Goal: Task Accomplishment & Management: Complete application form

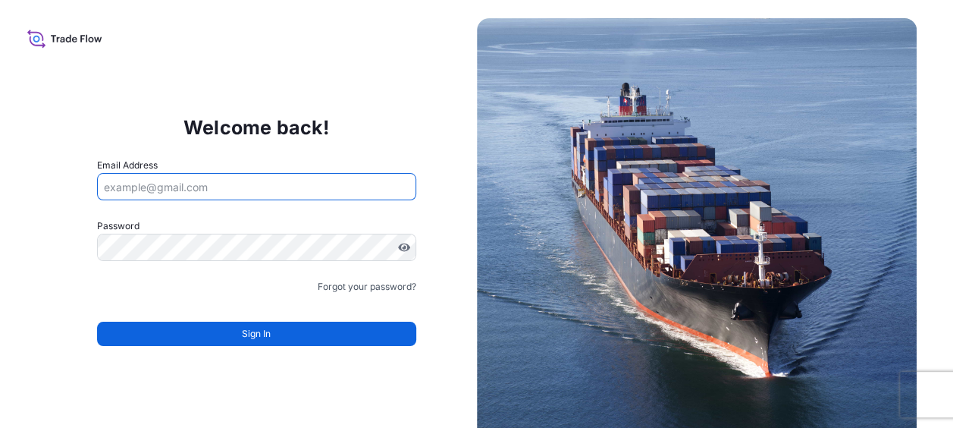
click at [225, 193] on input "Email Address" at bounding box center [256, 186] width 319 height 27
type input "[PERSON_NAME][EMAIL_ADDRESS][DOMAIN_NAME]"
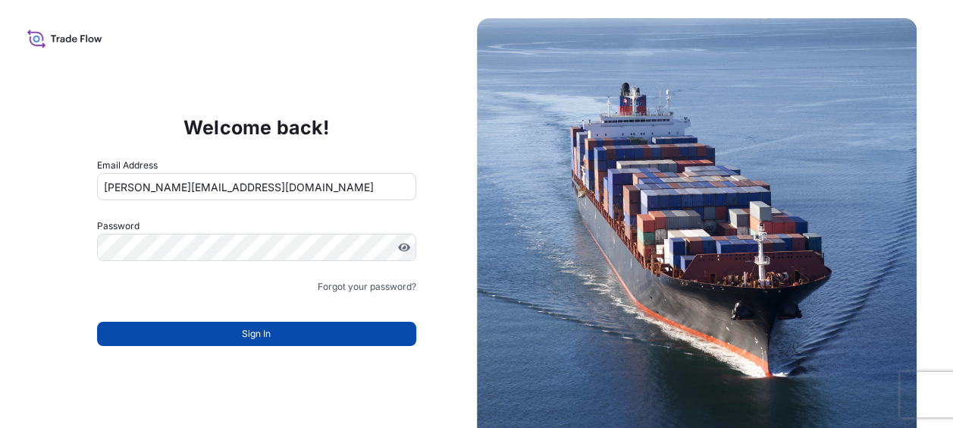
click at [307, 325] on button "Sign In" at bounding box center [256, 334] width 319 height 24
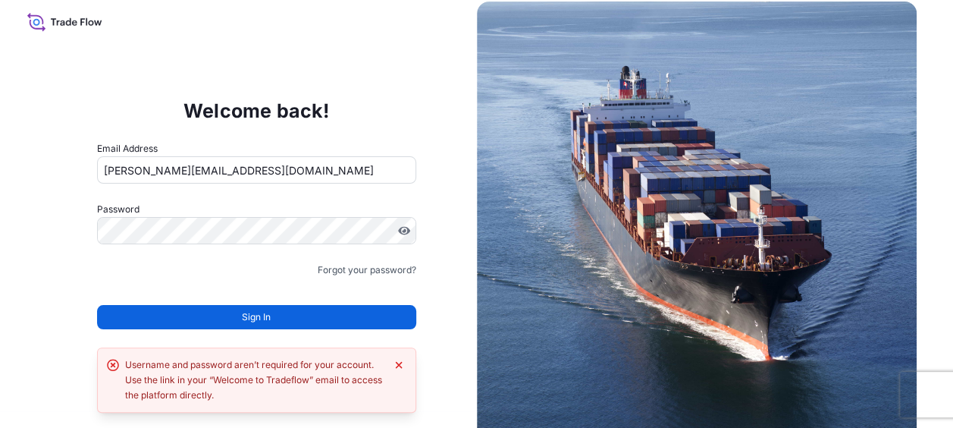
scroll to position [30, 0]
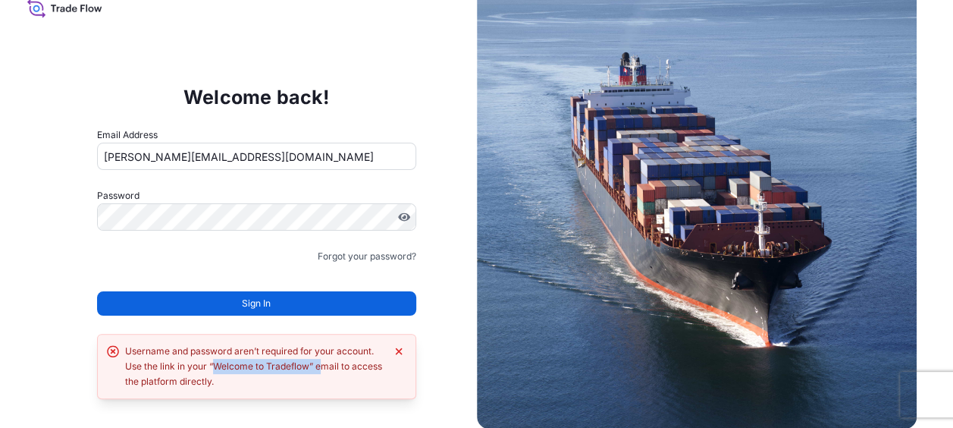
drag, startPoint x: 213, startPoint y: 364, endPoint x: 322, endPoint y: 368, distance: 109.3
click at [322, 368] on div "Username and password aren’t required for your account. Use the link in your “W…" at bounding box center [255, 367] width 260 height 46
copy div "Welcome to Tradeflow” e"
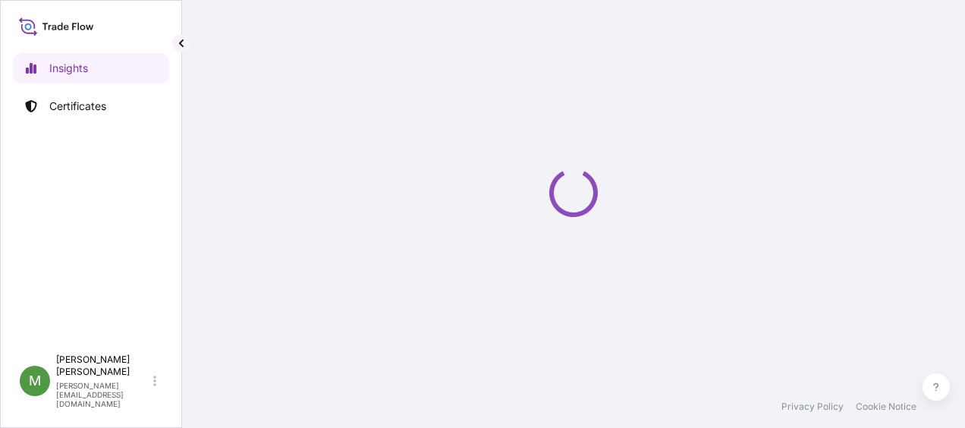
select select "2025"
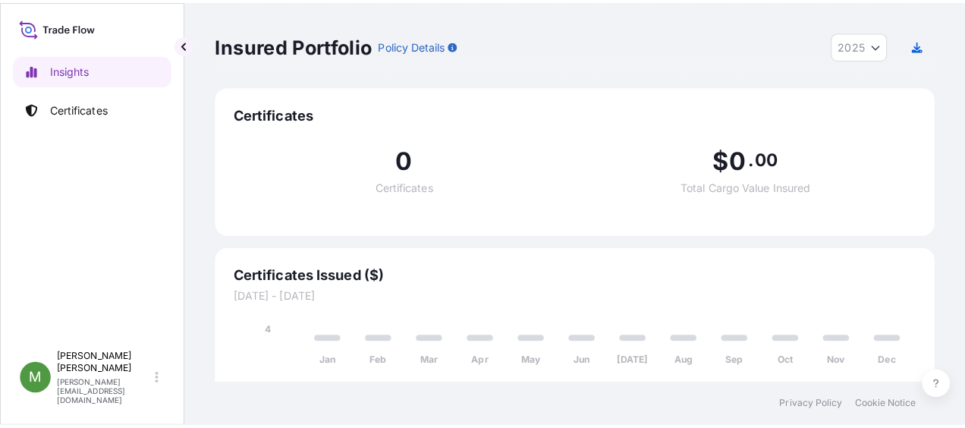
scroll to position [6, 0]
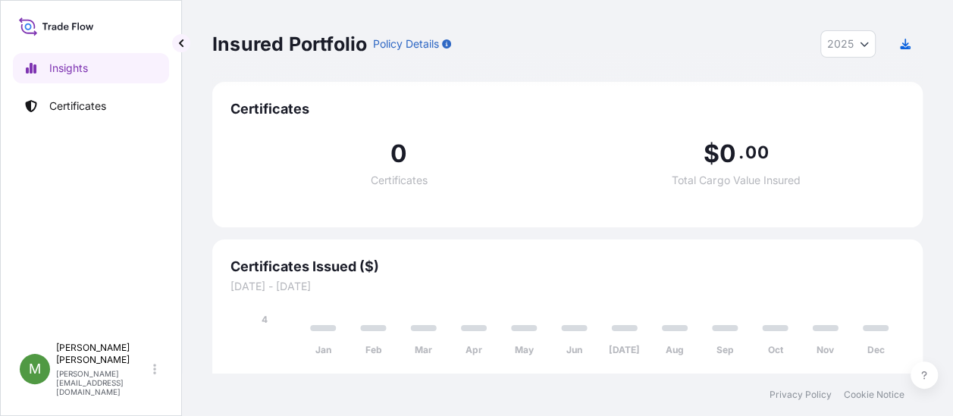
click at [94, 118] on link "Certificates" at bounding box center [91, 106] width 156 height 30
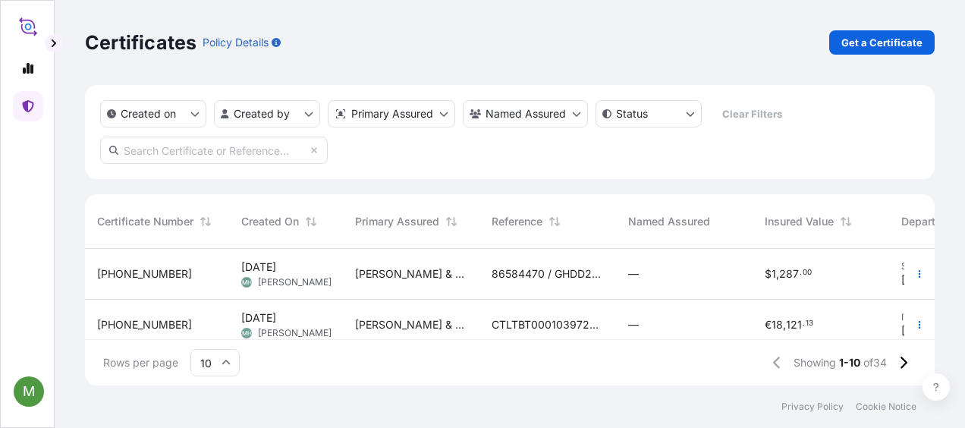
click at [540, 268] on span "86584470 / GHDD20250908008" at bounding box center [547, 273] width 112 height 15
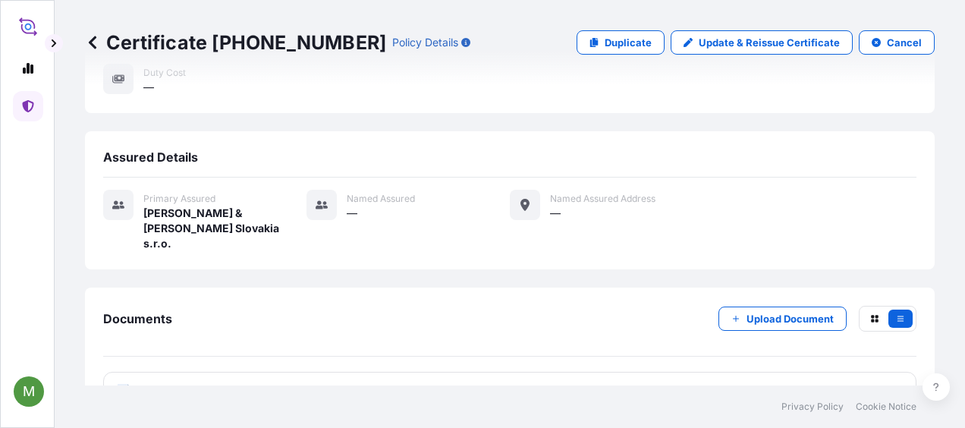
scroll to position [338, 0]
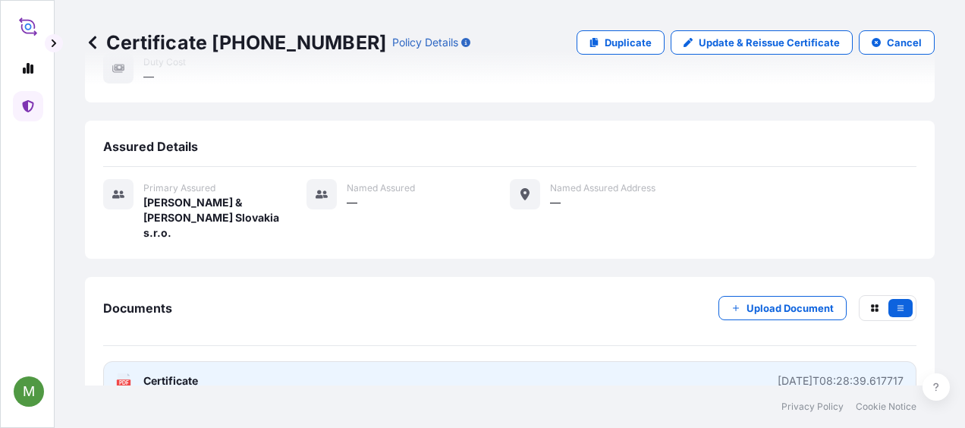
click at [179, 373] on span "Certificate" at bounding box center [170, 380] width 55 height 15
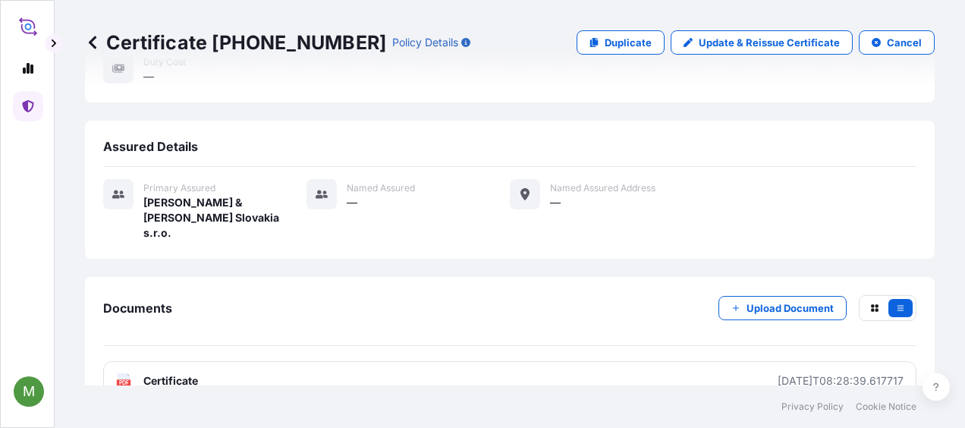
click at [74, 42] on div "Certificate [PHONE_NUMBER] Policy Details Duplicate Update & Reissue Certificat…" at bounding box center [510, 192] width 910 height 385
click at [91, 41] on icon at bounding box center [93, 42] width 8 height 13
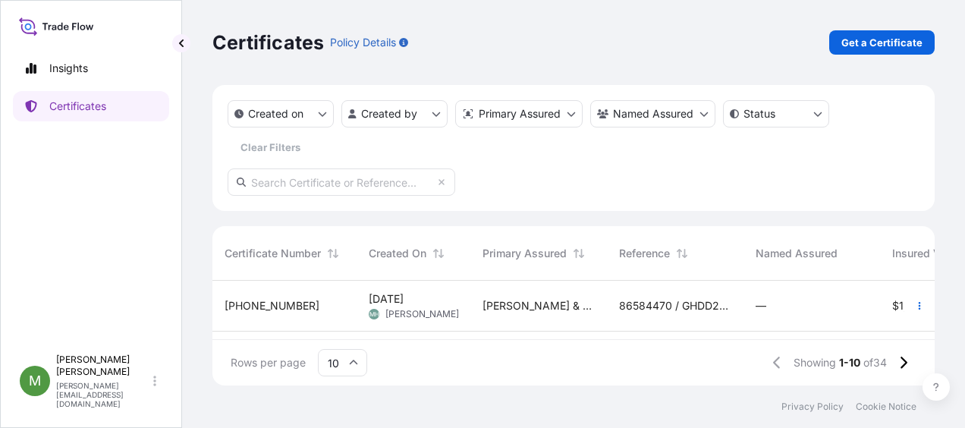
scroll to position [102, 710]
click at [102, 103] on p "Certificates" at bounding box center [77, 106] width 57 height 15
click at [80, 108] on p "Certificates" at bounding box center [77, 106] width 57 height 15
click at [71, 67] on p "Insights" at bounding box center [68, 68] width 39 height 15
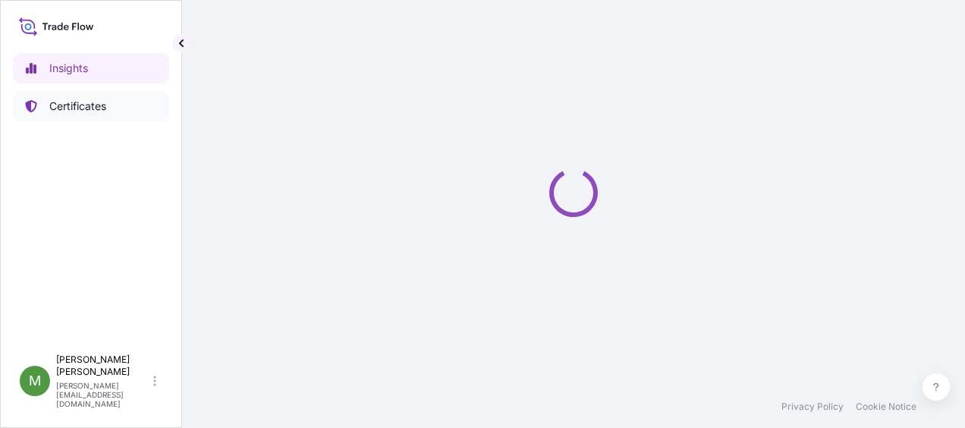
select select "2025"
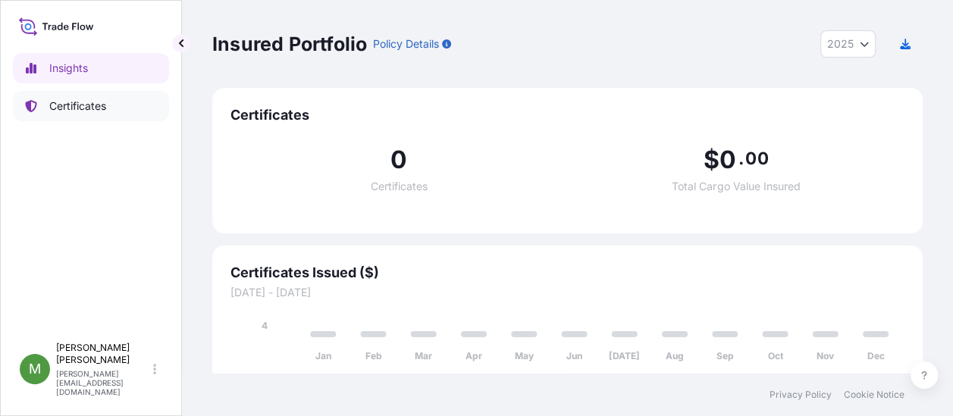
click at [79, 105] on p "Certificates" at bounding box center [77, 106] width 57 height 15
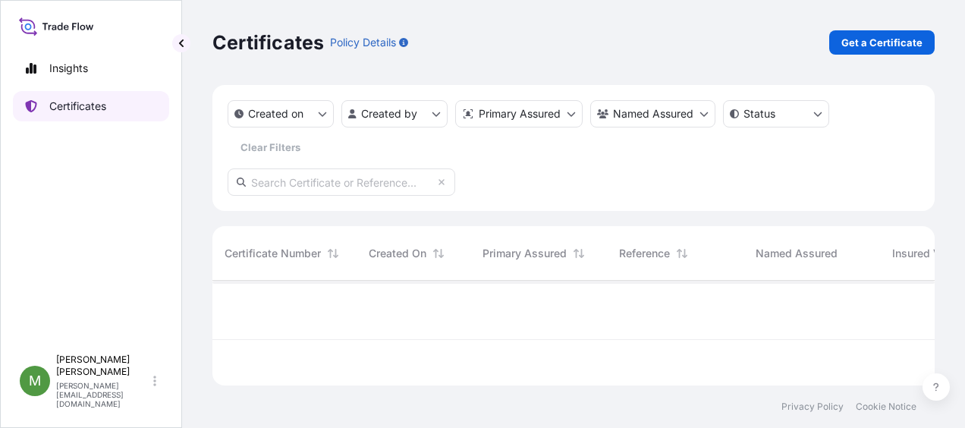
scroll to position [102, 710]
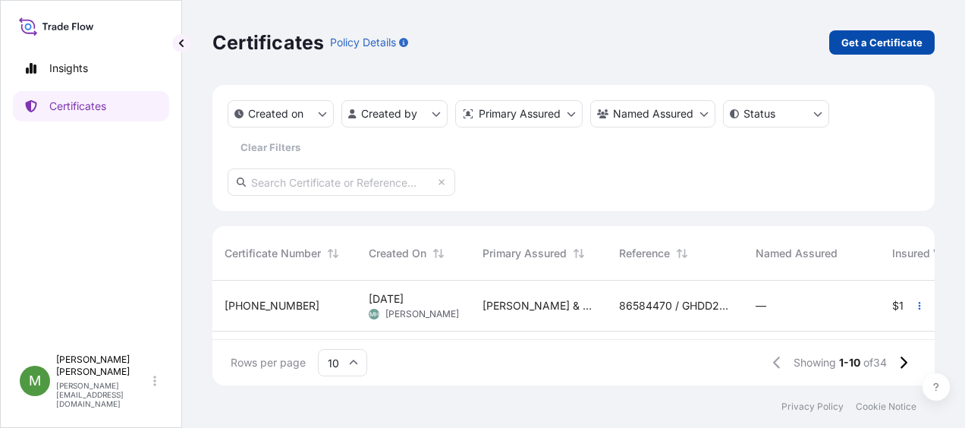
click at [877, 47] on p "Get a Certificate" at bounding box center [881, 42] width 81 height 15
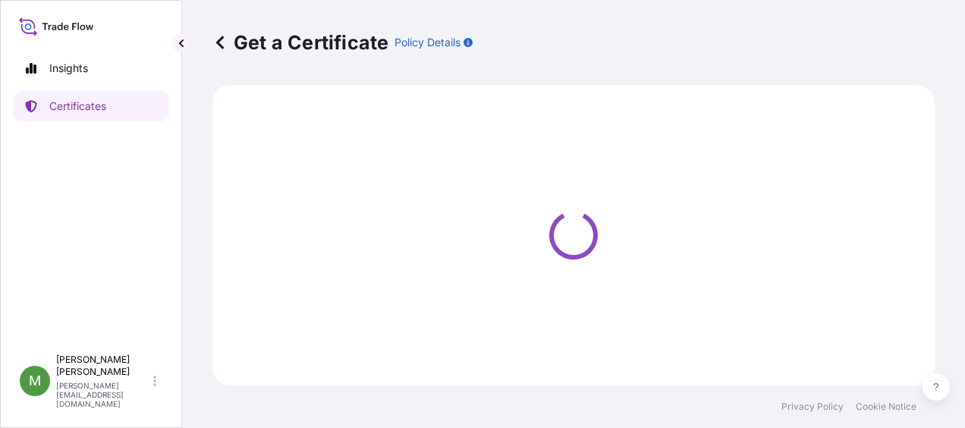
select select "Sea"
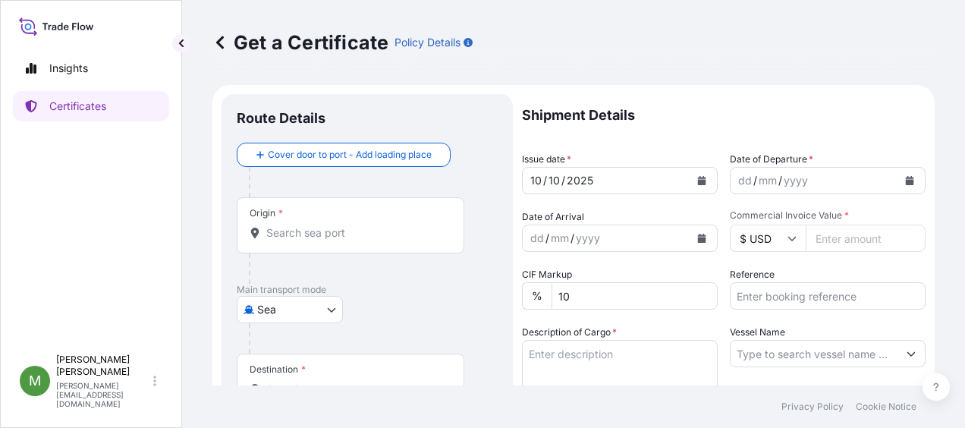
click at [296, 229] on input "Origin *" at bounding box center [355, 232] width 179 height 15
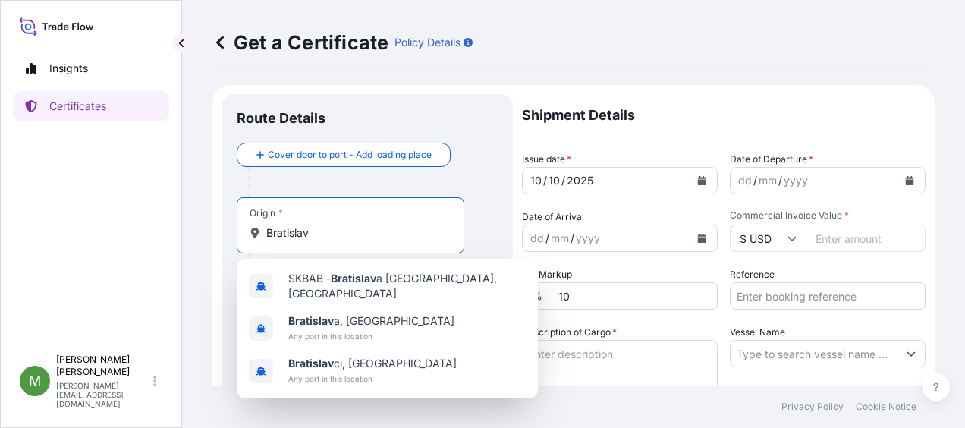
click at [341, 235] on input "Bratislav" at bounding box center [355, 232] width 179 height 15
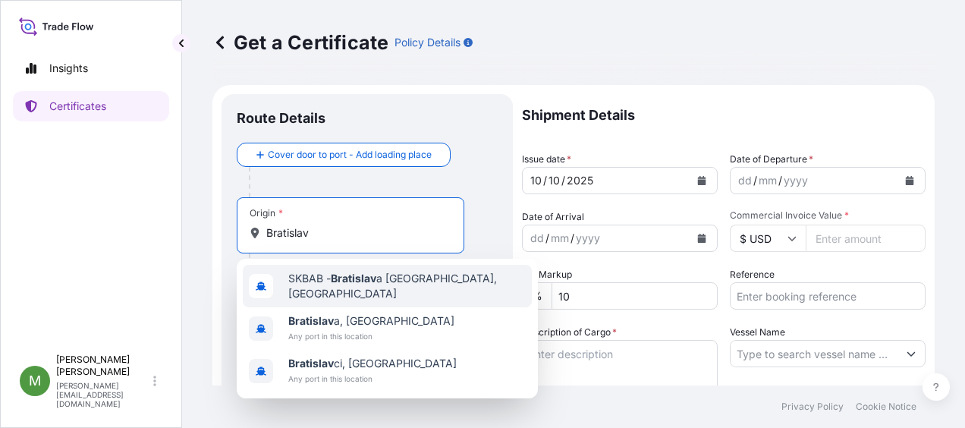
type input "Bratislav"
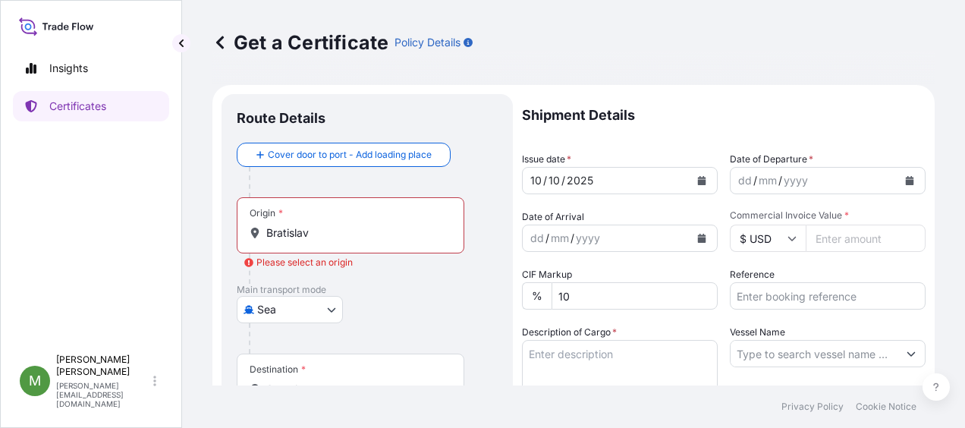
drag, startPoint x: 361, startPoint y: 243, endPoint x: 200, endPoint y: 241, distance: 160.8
click at [200, 241] on div "Get a Certificate Policy Details Route Details Cover door to port - Add loading…" at bounding box center [573, 192] width 783 height 385
click at [249, 306] on body "Insights Certificates M [PERSON_NAME] [PERSON_NAME][EMAIL_ADDRESS][DOMAIN_NAME]…" at bounding box center [482, 214] width 965 height 428
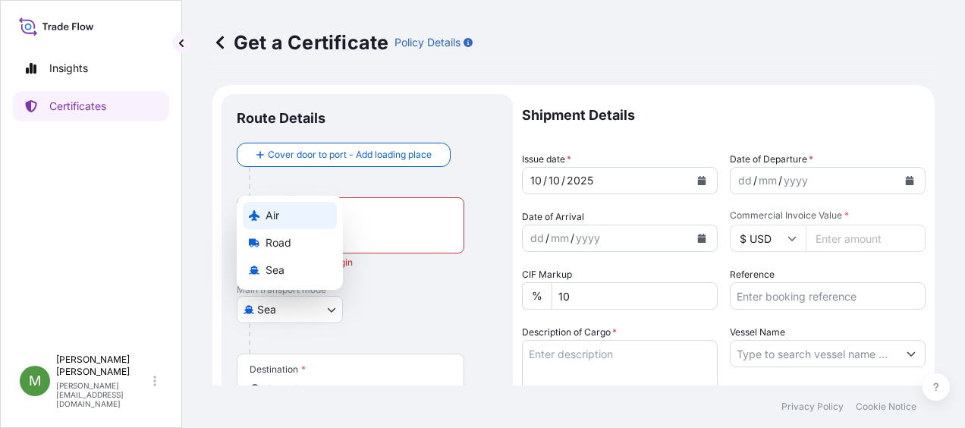
click at [273, 221] on span "Air" at bounding box center [272, 215] width 14 height 15
select select "Air"
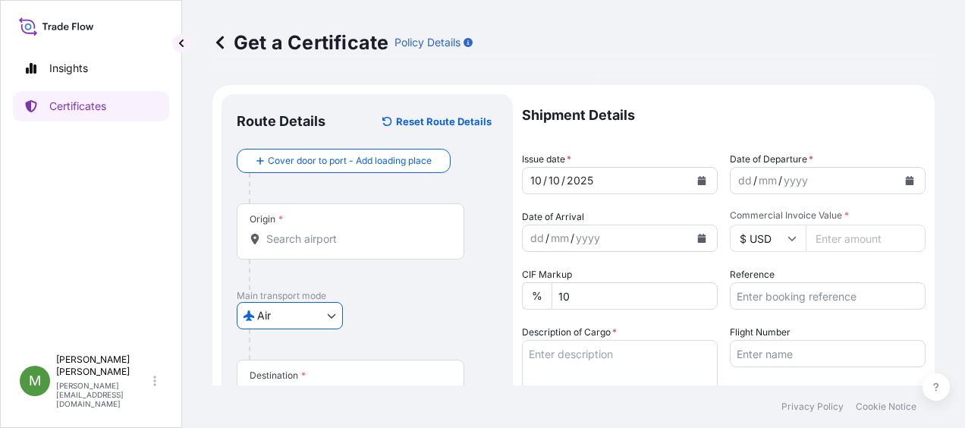
click at [349, 231] on input "Origin *" at bounding box center [355, 238] width 179 height 15
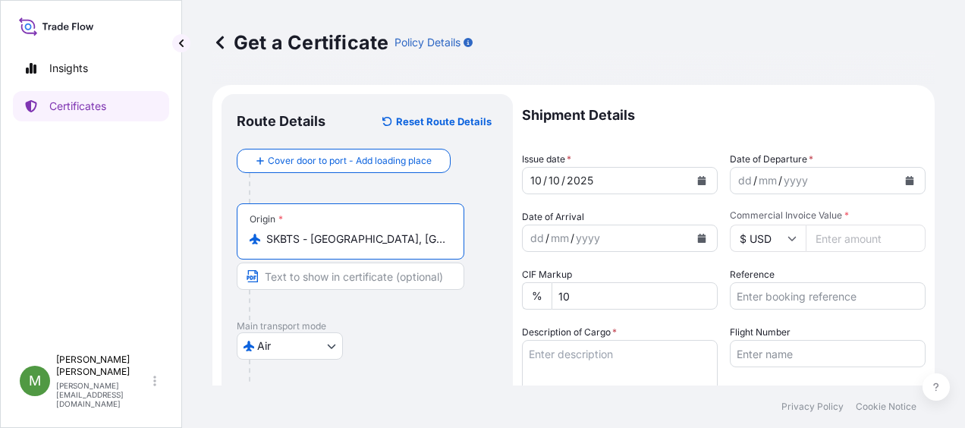
type input "SKBTS - [GEOGRAPHIC_DATA], [GEOGRAPHIC_DATA]"
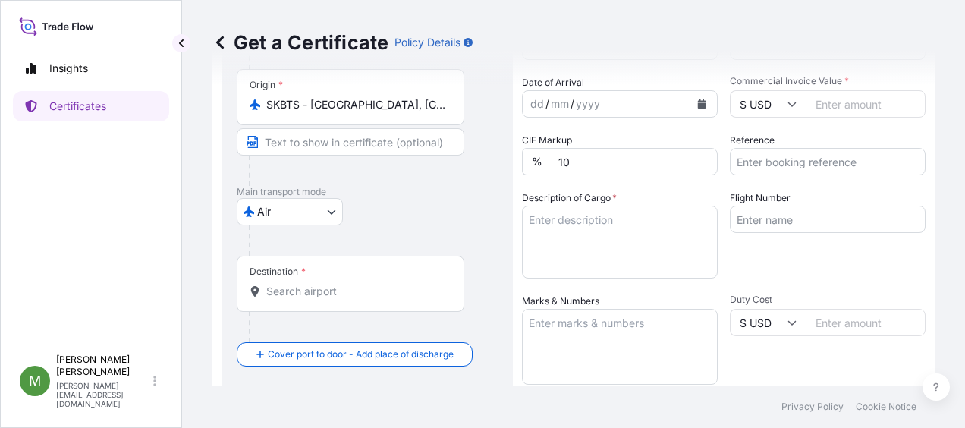
scroll to position [228, 0]
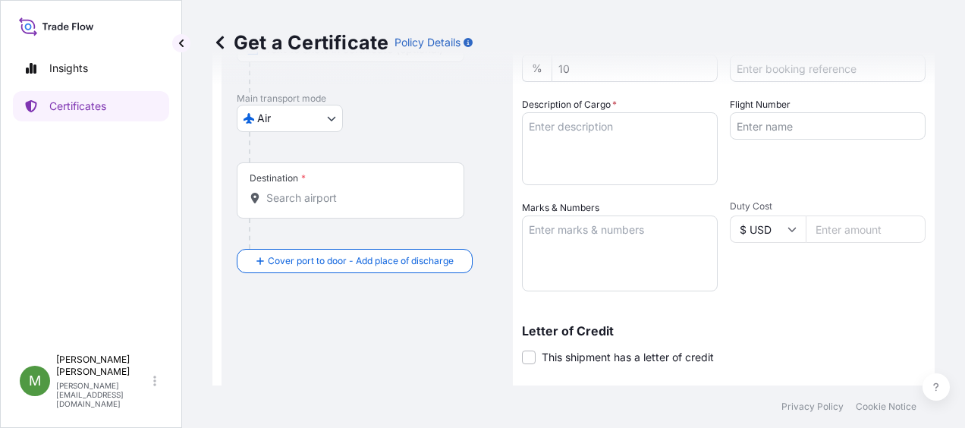
click at [338, 204] on input "Destination *" at bounding box center [355, 197] width 179 height 15
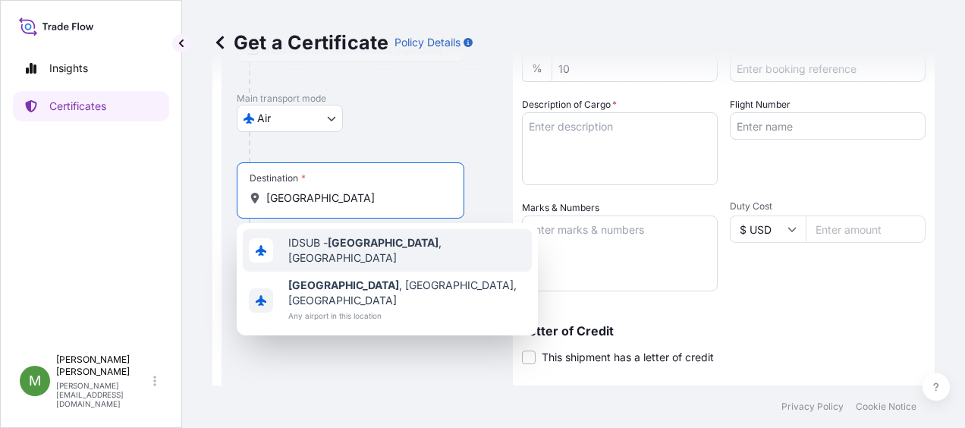
click at [426, 244] on span "IDSUB - [GEOGRAPHIC_DATA] , [GEOGRAPHIC_DATA]" at bounding box center [406, 250] width 237 height 30
type input "IDSUB - [GEOGRAPHIC_DATA], [GEOGRAPHIC_DATA]"
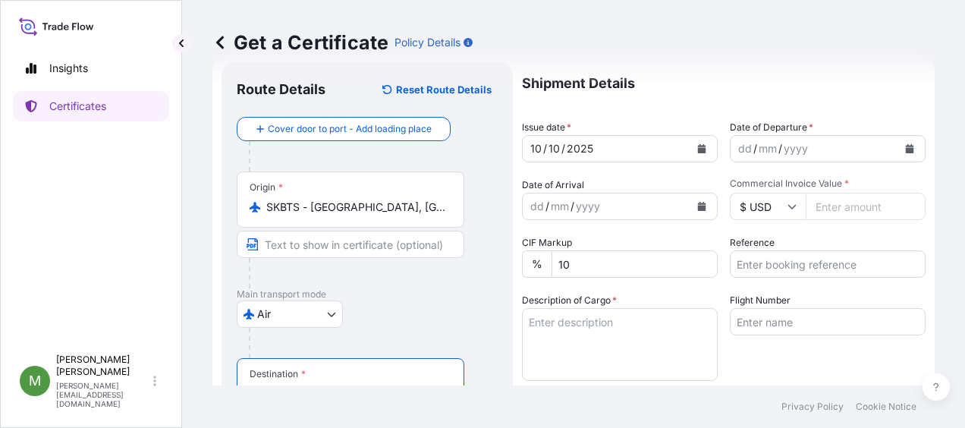
scroll to position [0, 0]
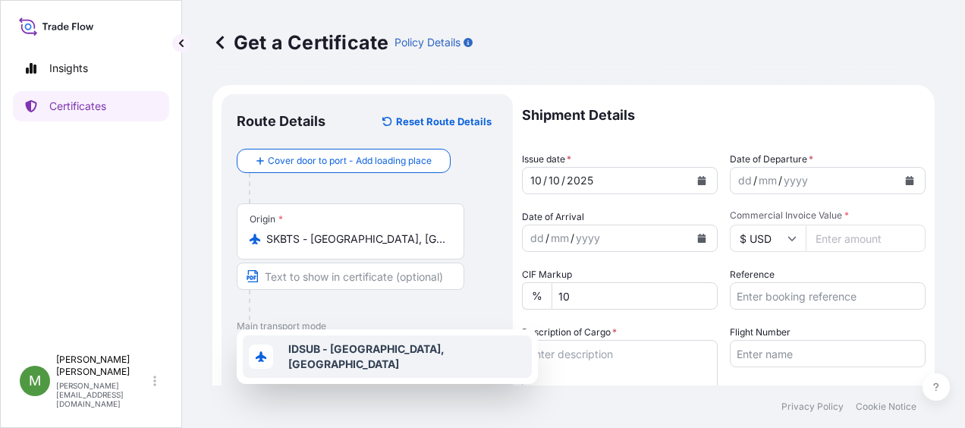
click at [905, 177] on icon "Calendar" at bounding box center [909, 180] width 9 height 9
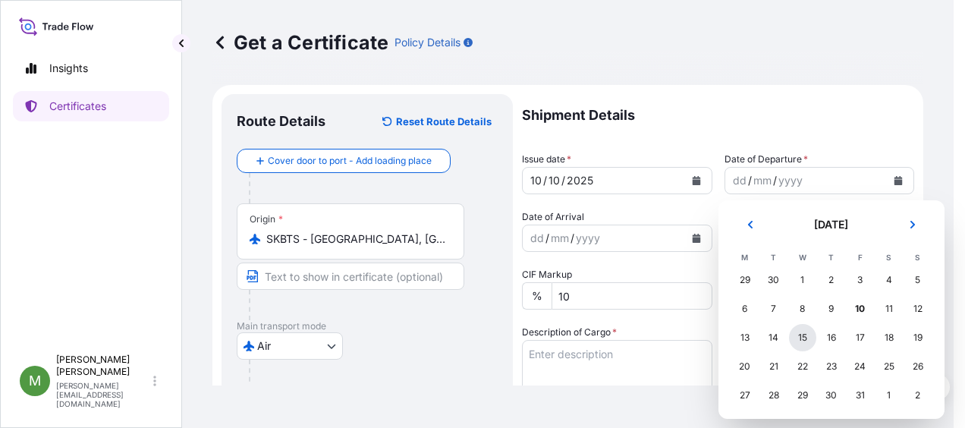
click at [798, 337] on div "15" at bounding box center [802, 337] width 27 height 27
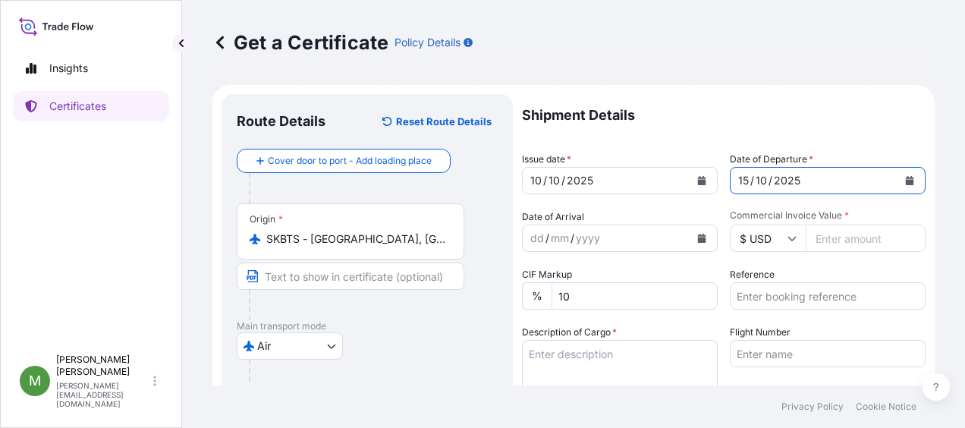
click at [906, 180] on icon "Calendar" at bounding box center [910, 180] width 8 height 9
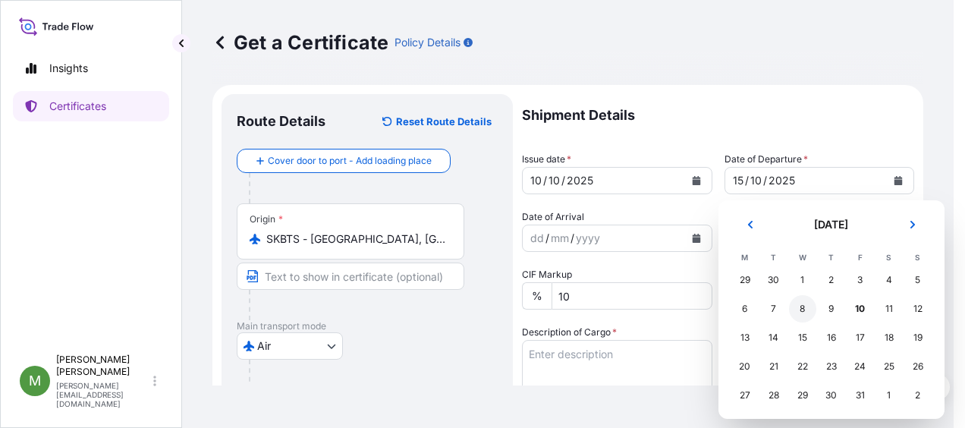
click at [806, 314] on div "8" at bounding box center [802, 308] width 27 height 27
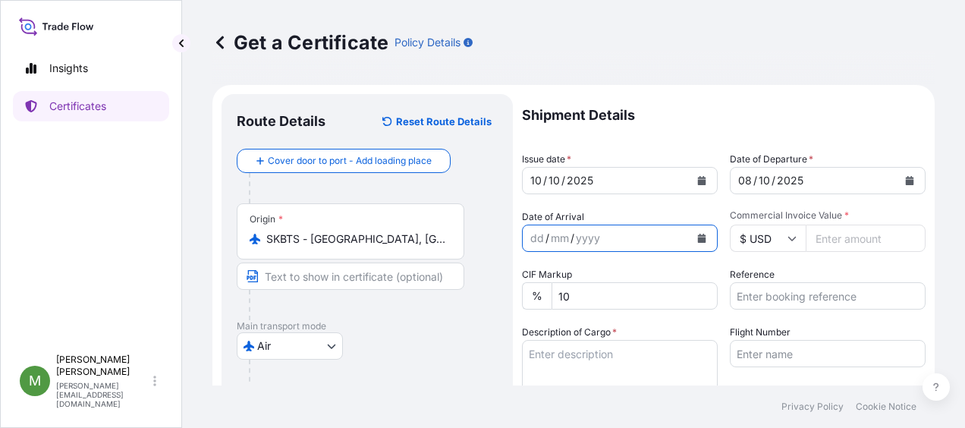
click at [698, 241] on icon "Calendar" at bounding box center [702, 238] width 8 height 9
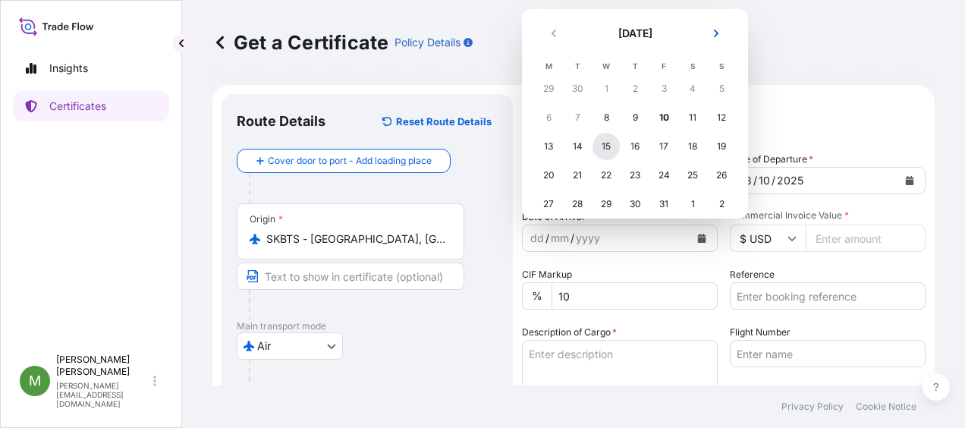
click at [598, 143] on div "15" at bounding box center [605, 146] width 27 height 27
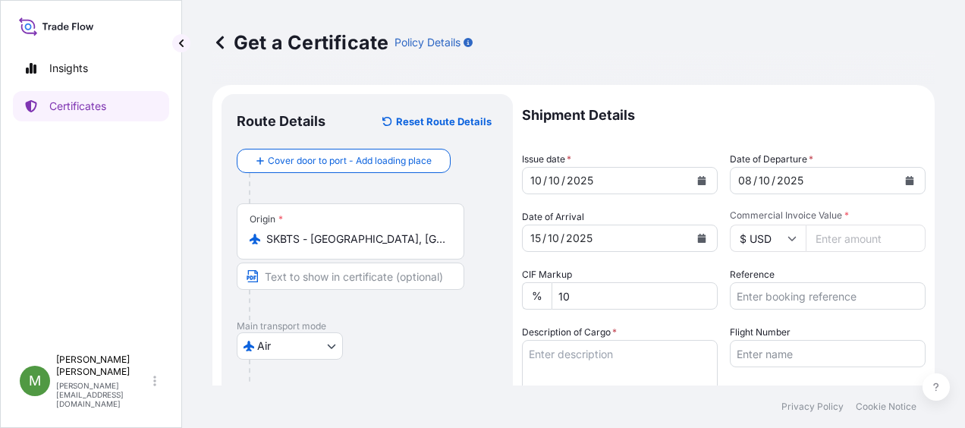
click at [820, 241] on input "Commercial Invoice Value *" at bounding box center [865, 237] width 120 height 27
type input "2150"
click at [774, 297] on input "Reference" at bounding box center [828, 295] width 196 height 27
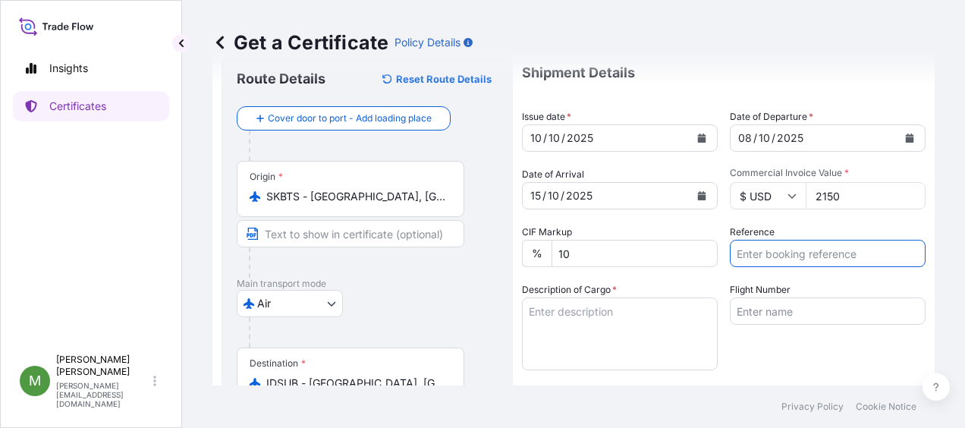
scroll to position [76, 0]
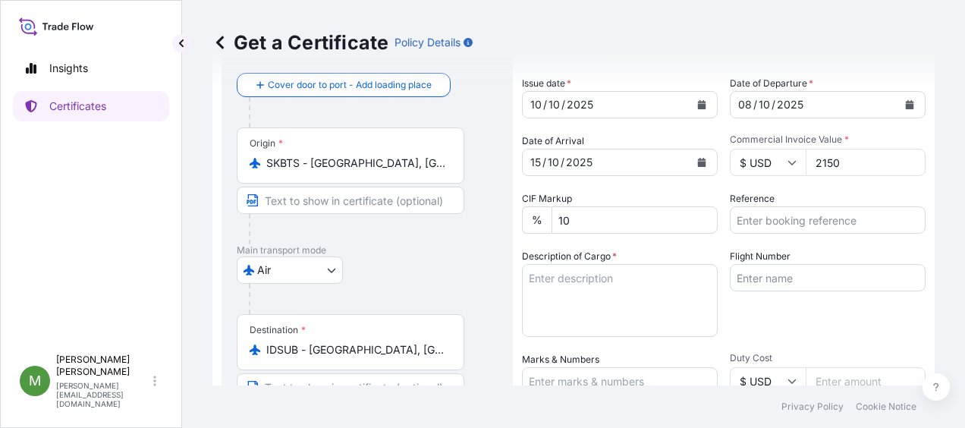
click at [591, 303] on textarea "Description of Cargo *" at bounding box center [620, 300] width 196 height 73
paste textarea "MERIZET 100 B0025KSTD"
click at [670, 275] on textarea "MERIZET 100 B0025KSTD" at bounding box center [620, 300] width 196 height 73
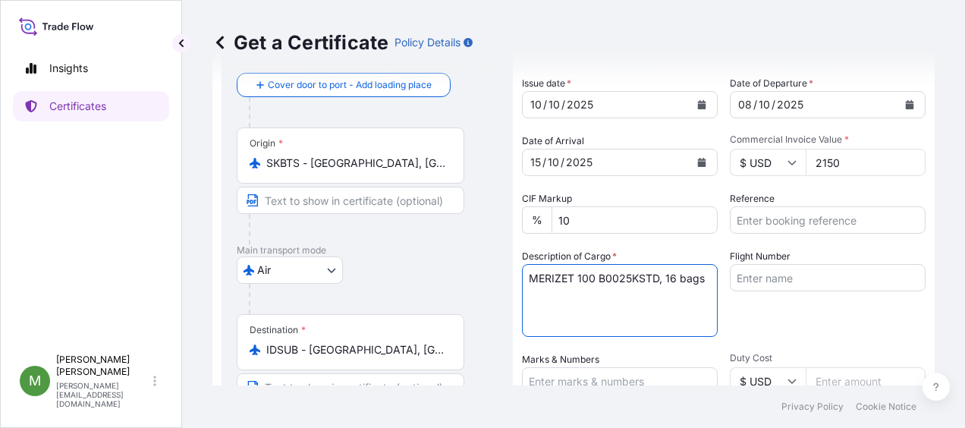
click at [654, 279] on textarea "MERIZET 100 B0025KSTD, 16 bags" at bounding box center [620, 300] width 196 height 73
drag, startPoint x: 658, startPoint y: 275, endPoint x: 598, endPoint y: 278, distance: 59.2
click at [598, 278] on textarea "MERIZET 100 B0025KSTD, 16 bags" at bounding box center [620, 300] width 196 height 73
type textarea "MERIZET 100, 16 bags"
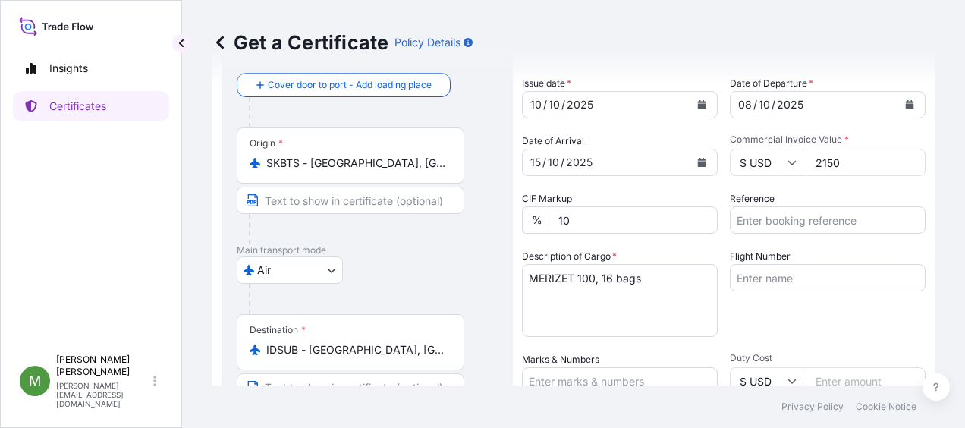
drag, startPoint x: 838, startPoint y: 162, endPoint x: 818, endPoint y: 160, distance: 20.6
click at [818, 160] on input "2150" at bounding box center [865, 162] width 120 height 27
click at [845, 162] on input "2150" at bounding box center [865, 162] width 120 height 27
drag, startPoint x: 845, startPoint y: 161, endPoint x: 803, endPoint y: 160, distance: 41.7
click at [805, 161] on input "2150" at bounding box center [865, 162] width 120 height 27
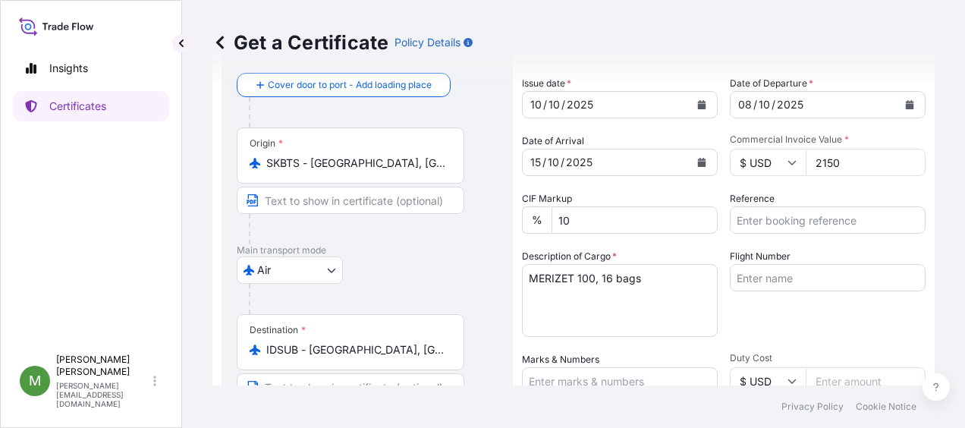
paste input "365"
type input "2365"
click at [758, 224] on input "Reference" at bounding box center [828, 219] width 196 height 27
click at [827, 231] on input "Reference" at bounding box center [828, 219] width 196 height 27
paste input "86590733"
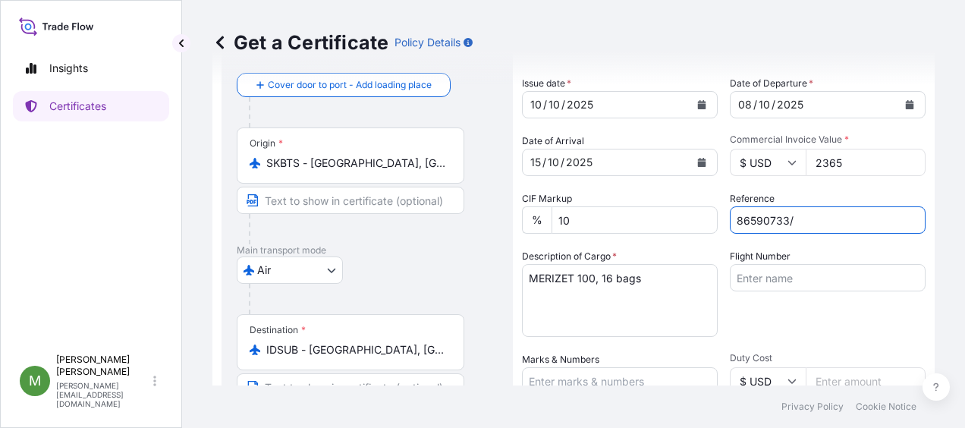
paste input "4499"
type input "86590733/4499"
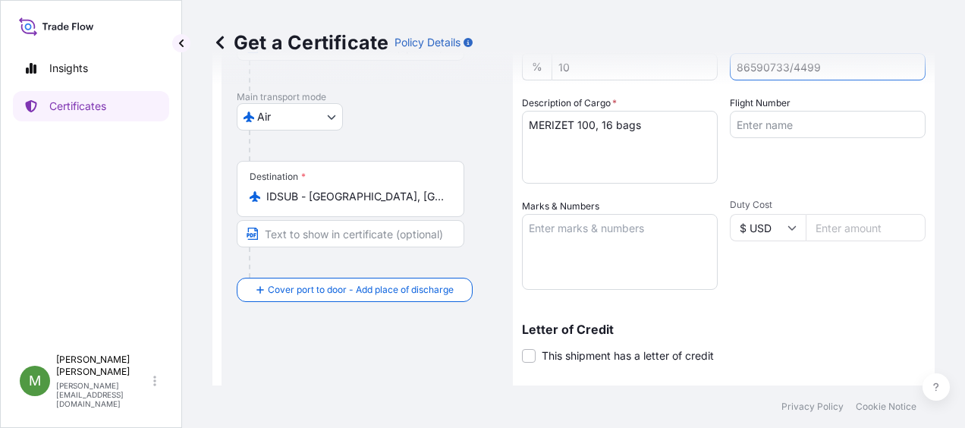
scroll to position [197, 0]
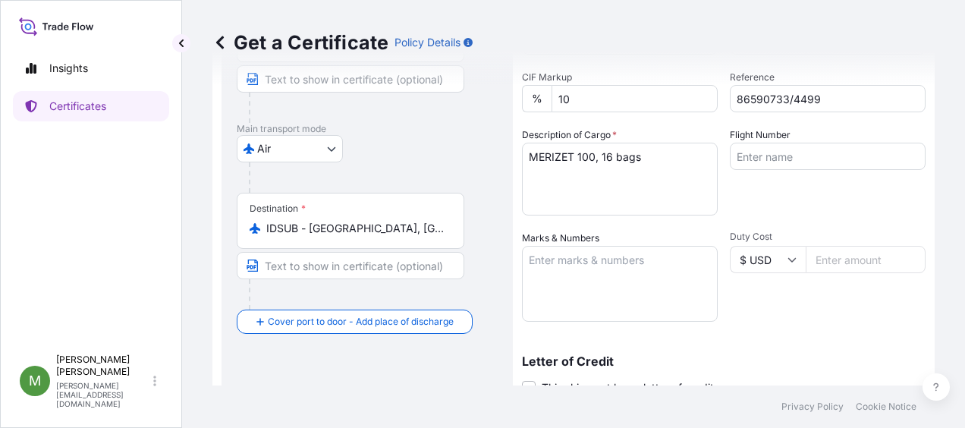
click at [623, 272] on textarea "Marks & Numbers" at bounding box center [620, 284] width 196 height 76
paste textarea "Delivery: 86584470 PO. No. : GHDD20250908008 HAWB No: BTS001060962"
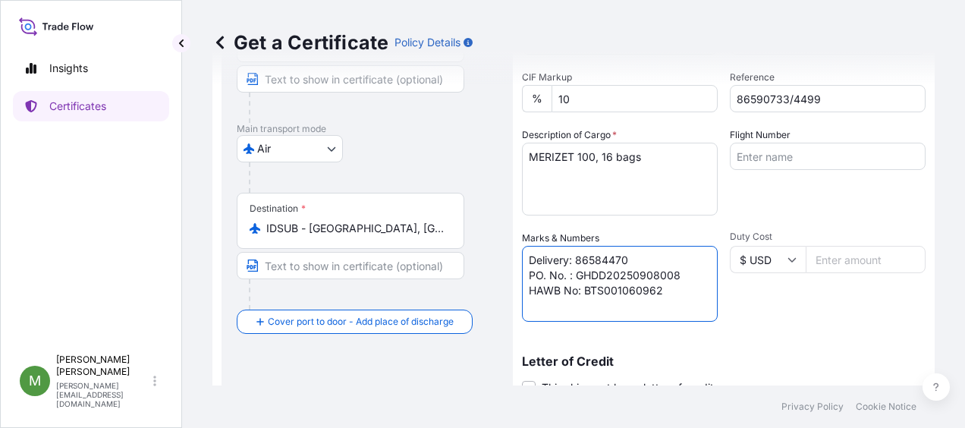
drag, startPoint x: 637, startPoint y: 255, endPoint x: 573, endPoint y: 256, distance: 63.7
click at [573, 256] on textarea "Delivery: 86584470 PO. No. : GHDD20250908008 HAWB No: BTS001060962" at bounding box center [620, 284] width 196 height 76
drag, startPoint x: 683, startPoint y: 271, endPoint x: 575, endPoint y: 278, distance: 107.9
click at [575, 278] on textarea "Delivery: PO. No. : GHDD20250908008 HAWB No: BTS001060962" at bounding box center [620, 284] width 196 height 76
drag, startPoint x: 647, startPoint y: 287, endPoint x: 585, endPoint y: 290, distance: 61.5
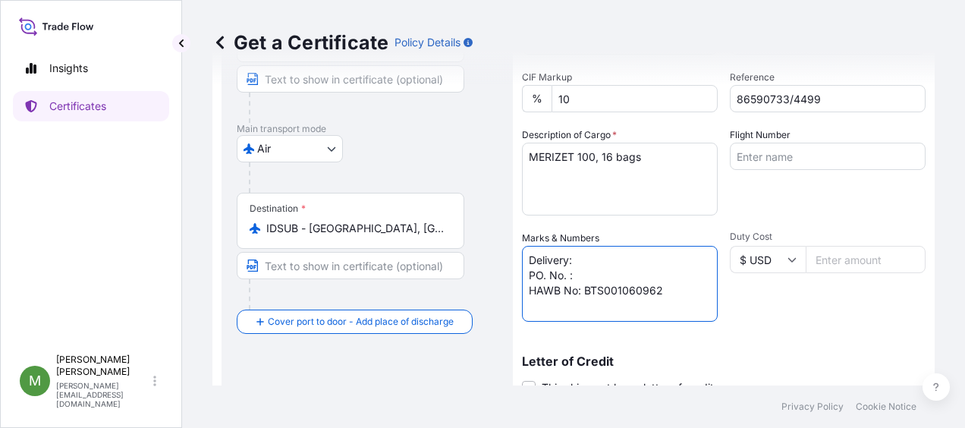
click at [585, 290] on textarea "Delivery: PO. No. : HAWB No: BTS001060962" at bounding box center [620, 284] width 196 height 76
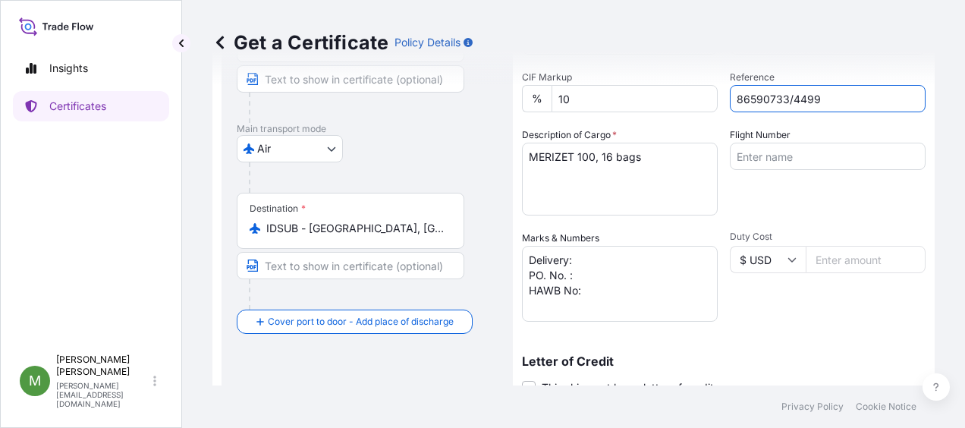
drag, startPoint x: 780, startPoint y: 97, endPoint x: 727, endPoint y: 102, distance: 52.5
click at [730, 102] on input "86590733/4499" at bounding box center [828, 98] width 196 height 27
click at [587, 261] on textarea "Delivery: PO. No. : HAWB No:" at bounding box center [620, 284] width 196 height 76
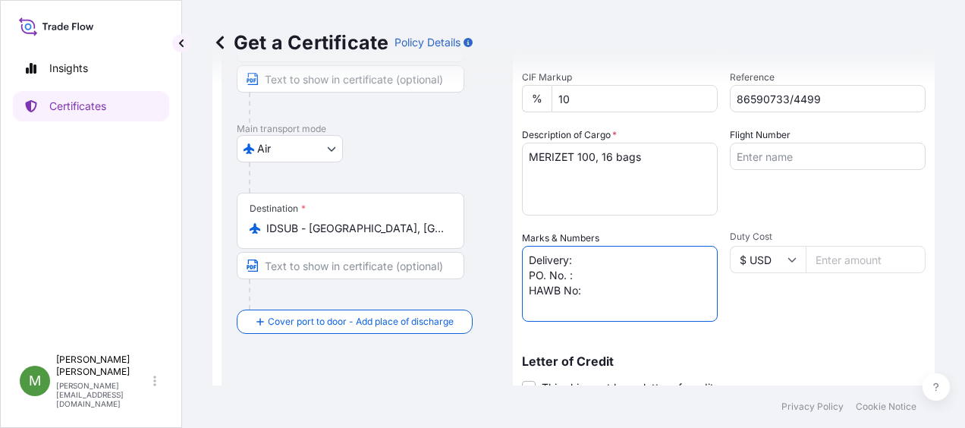
paste textarea "86590733"
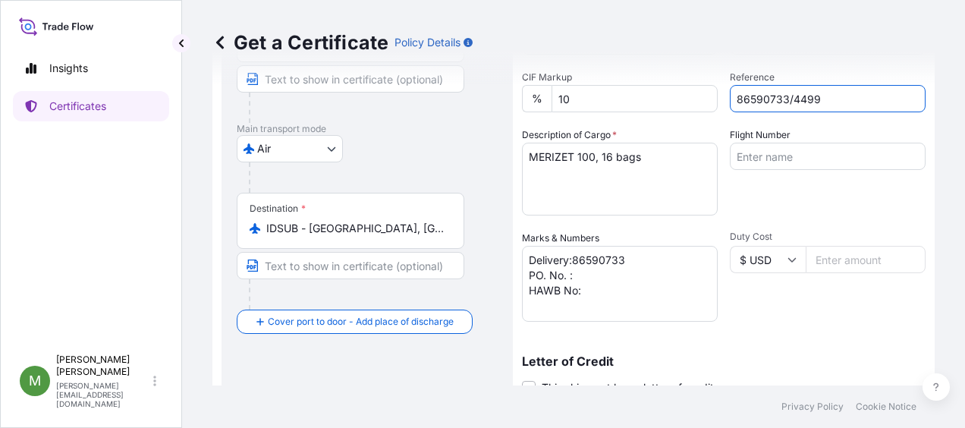
drag, startPoint x: 810, startPoint y: 97, endPoint x: 787, endPoint y: 100, distance: 23.0
click at [787, 100] on input "86590733/4499" at bounding box center [828, 98] width 196 height 27
click at [589, 273] on textarea "Delivery:86590733 PO. No. : HAWB No:" at bounding box center [620, 284] width 196 height 76
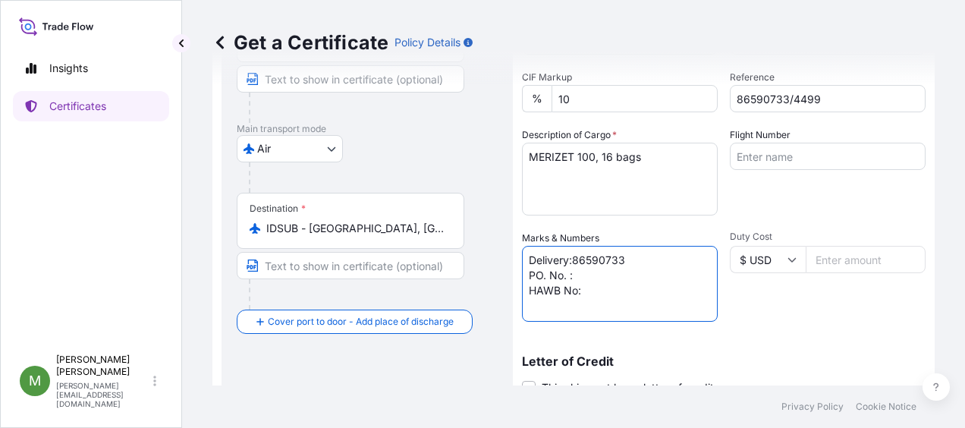
paste textarea "4499"
click at [604, 291] on textarea "Delivery:86590733 PO. No. : 4499 HAWB No:" at bounding box center [620, 284] width 196 height 76
paste textarea "H427280"
type textarea "Delivery:86590733 PO. No. : 4499 HAWB No: H427280"
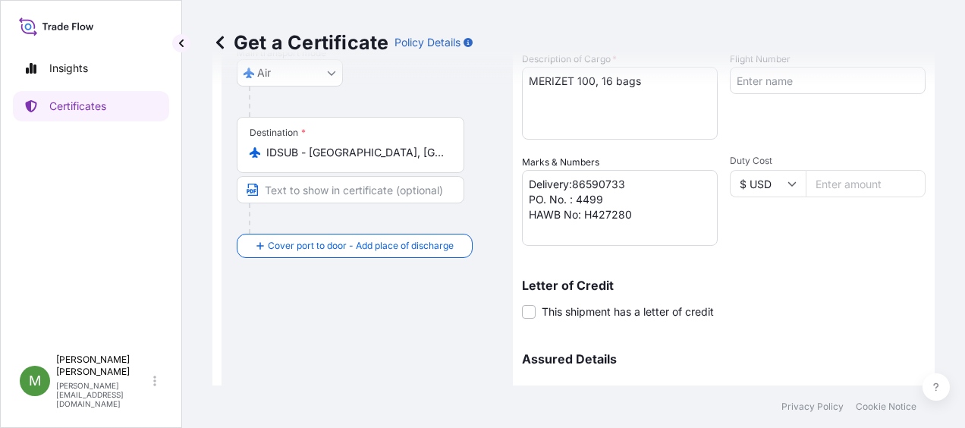
scroll to position [425, 0]
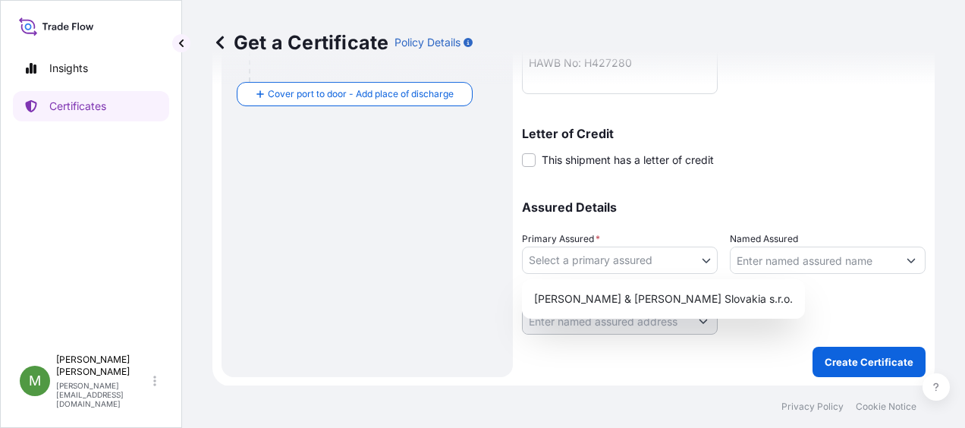
click at [695, 263] on body "Insights Certificates M [PERSON_NAME] [PERSON_NAME][EMAIL_ADDRESS][DOMAIN_NAME]…" at bounding box center [482, 214] width 965 height 428
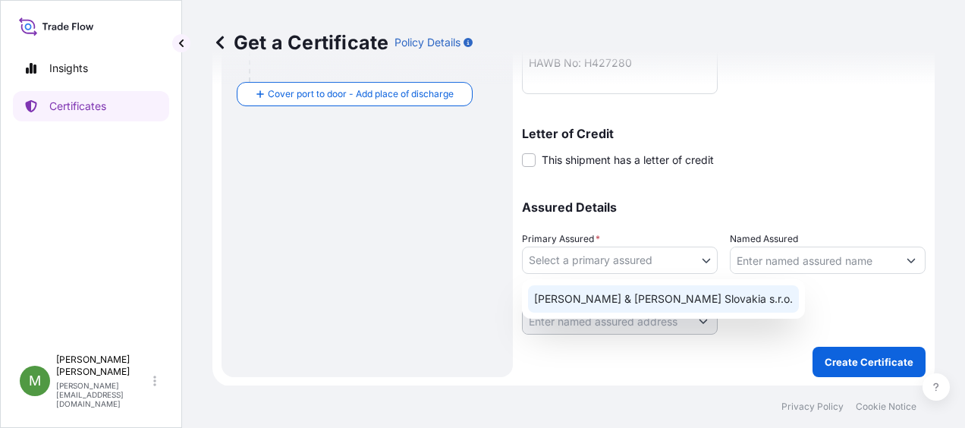
click at [666, 295] on div "[PERSON_NAME] & [PERSON_NAME] Slovakia s.r.o." at bounding box center [663, 298] width 271 height 27
select select "31670"
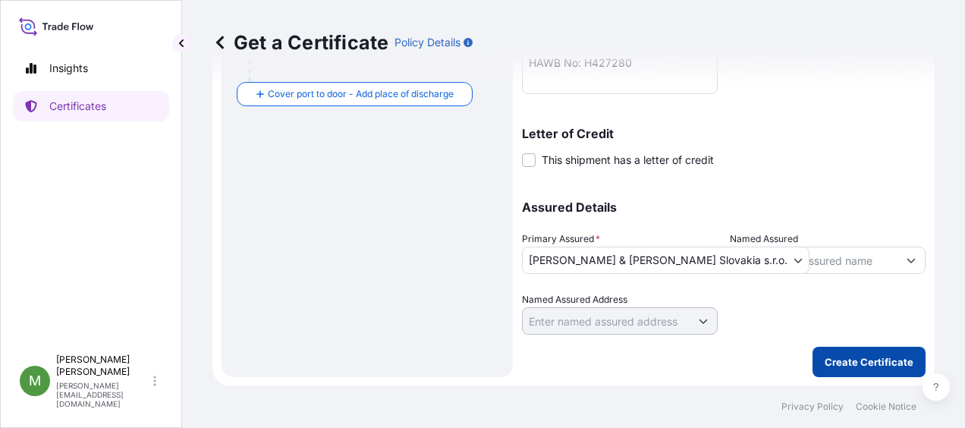
click at [855, 364] on p "Create Certificate" at bounding box center [868, 361] width 89 height 15
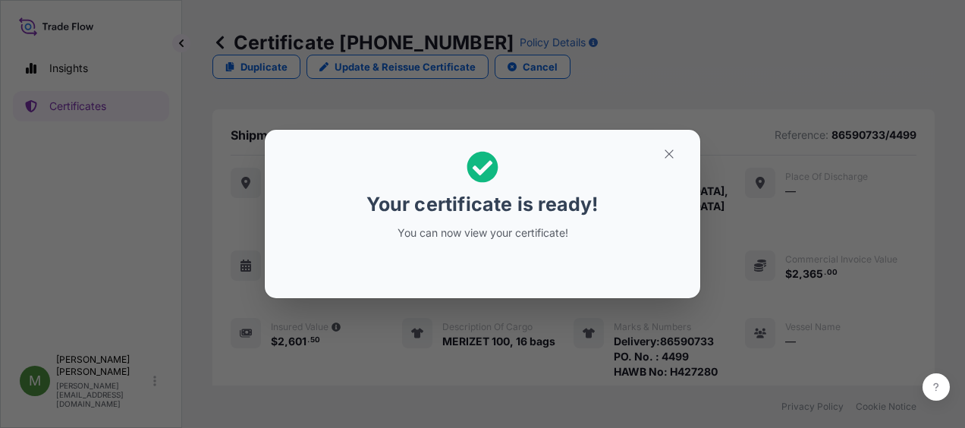
click at [558, 359] on div "Your certificate is ready! You can now view your certificate!" at bounding box center [482, 214] width 965 height 428
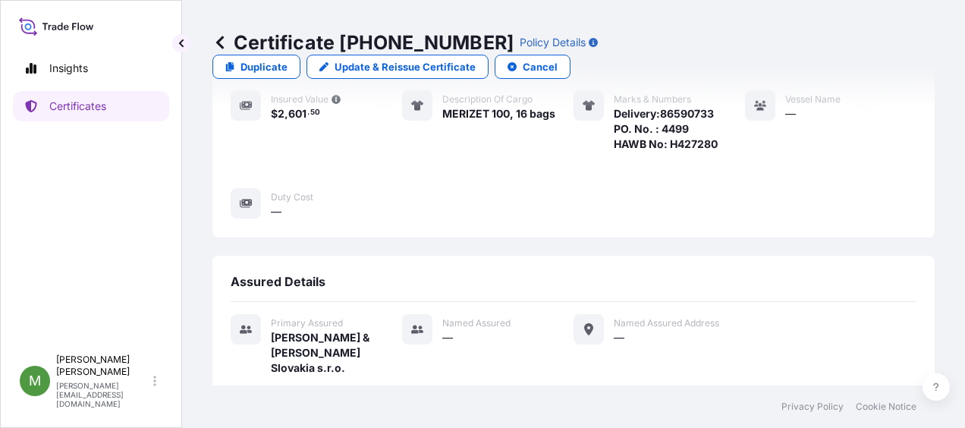
scroll to position [338, 0]
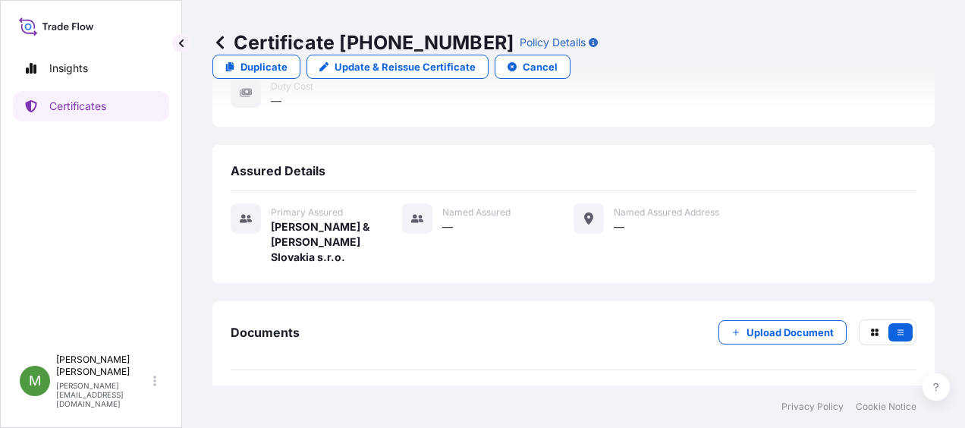
click at [262, 397] on div "PDF Certificate" at bounding box center [284, 404] width 82 height 15
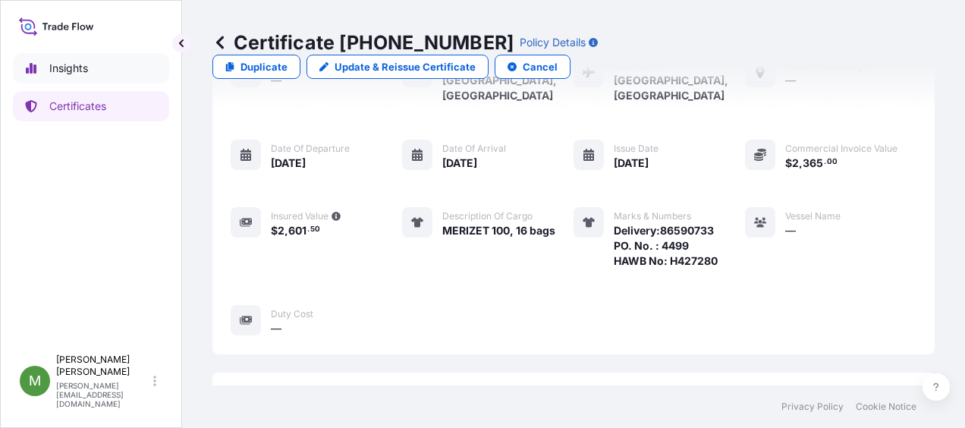
click at [82, 63] on p "Insights" at bounding box center [68, 68] width 39 height 15
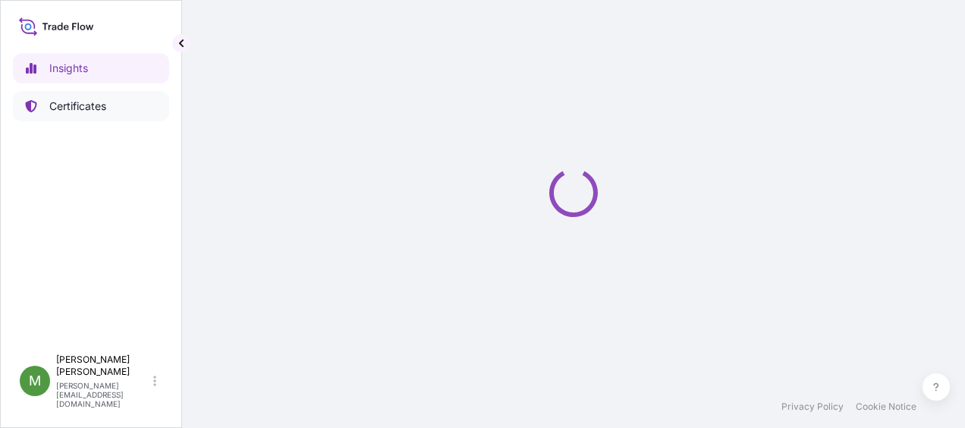
select select "2025"
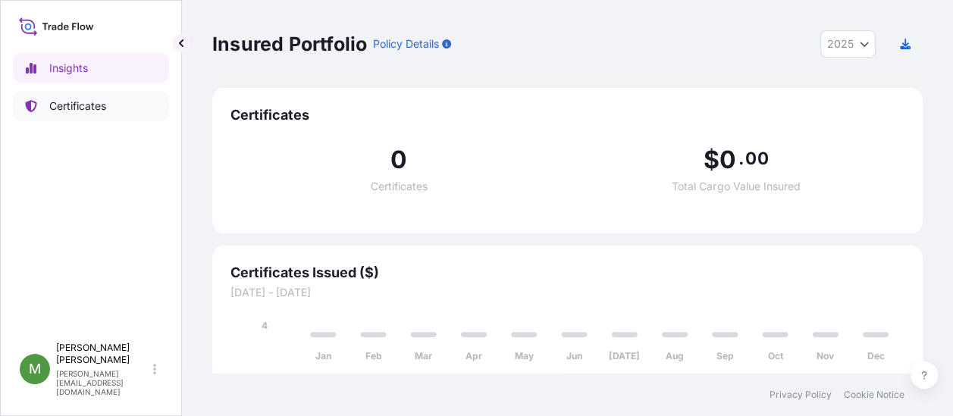
click at [89, 108] on p "Certificates" at bounding box center [77, 106] width 57 height 15
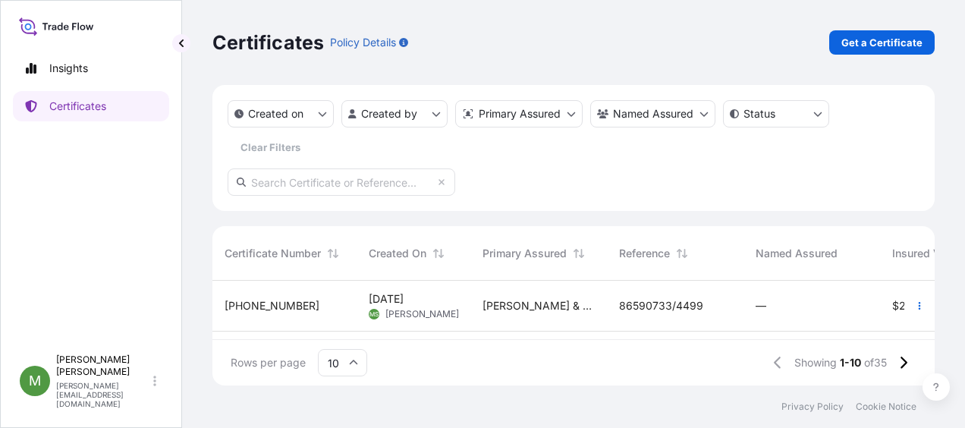
scroll to position [102, 710]
